Goal: Find specific page/section: Find specific page/section

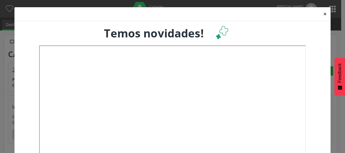
click at [323, 14] on button "×" at bounding box center [324, 14] width 11 height 14
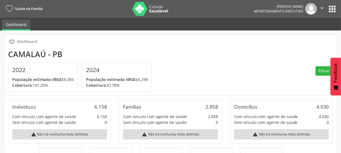
scroll to position [92, 111]
click at [329, 7] on button "apps" at bounding box center [332, 9] width 10 height 10
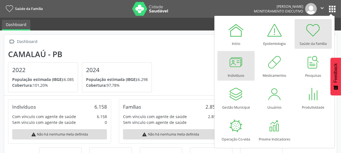
click at [236, 65] on div at bounding box center [236, 62] width 17 height 17
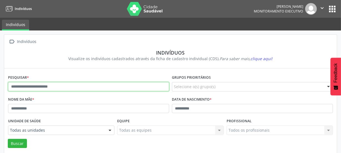
click at [72, 90] on input "text" at bounding box center [88, 86] width 161 height 9
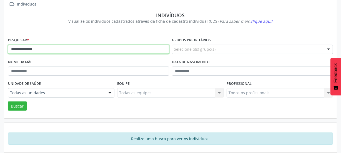
scroll to position [41, 0]
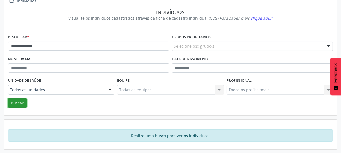
click at [16, 102] on button "Buscar" at bounding box center [17, 103] width 19 height 9
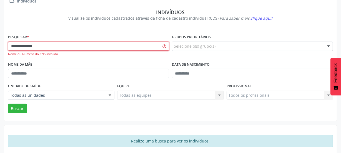
click at [51, 47] on input "**********" at bounding box center [88, 46] width 161 height 9
type input "*"
type input "**********"
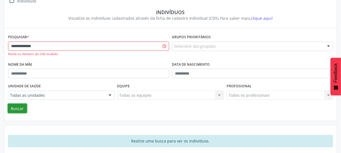
click at [22, 106] on button "Buscar" at bounding box center [17, 108] width 19 height 9
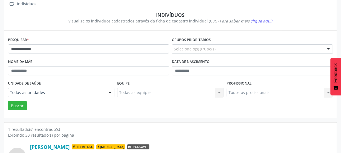
scroll to position [0, 0]
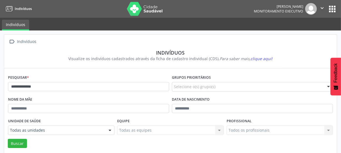
click at [322, 9] on icon "" at bounding box center [322, 8] width 6 height 6
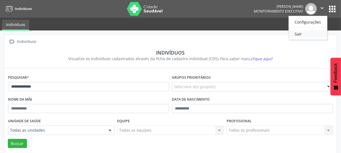
click at [297, 34] on link "Sair" at bounding box center [308, 34] width 38 height 8
